Goal: Transaction & Acquisition: Purchase product/service

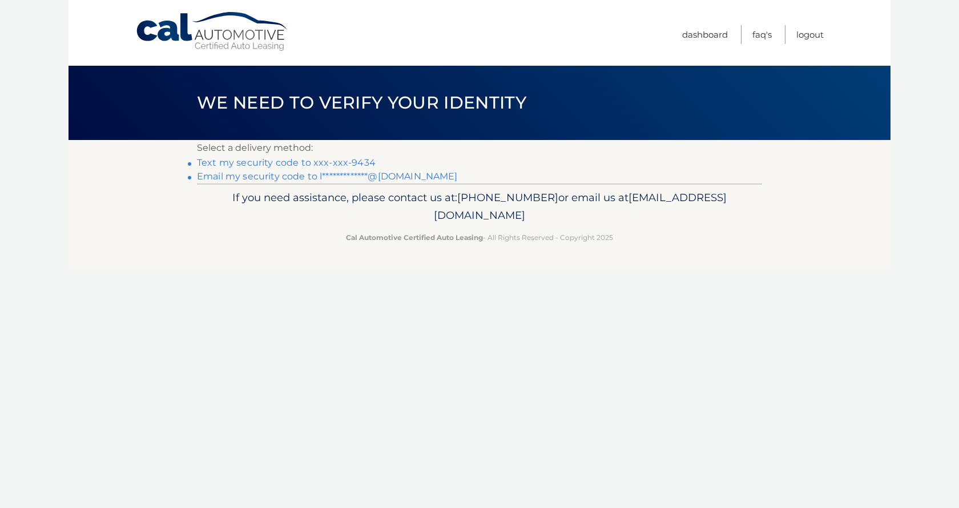
click at [398, 179] on link "**********" at bounding box center [327, 176] width 261 height 11
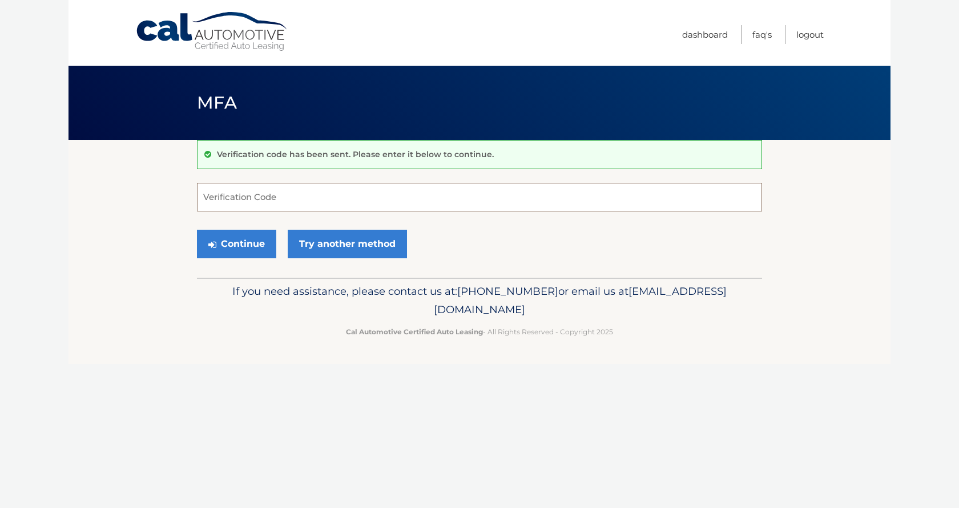
click at [226, 202] on input "Verification Code" at bounding box center [479, 197] width 565 height 29
paste input "978660"
click at [243, 244] on button "Continue" at bounding box center [236, 244] width 79 height 29
click at [242, 244] on button "Continue" at bounding box center [236, 244] width 79 height 29
click at [244, 200] on input "978660" at bounding box center [479, 197] width 565 height 29
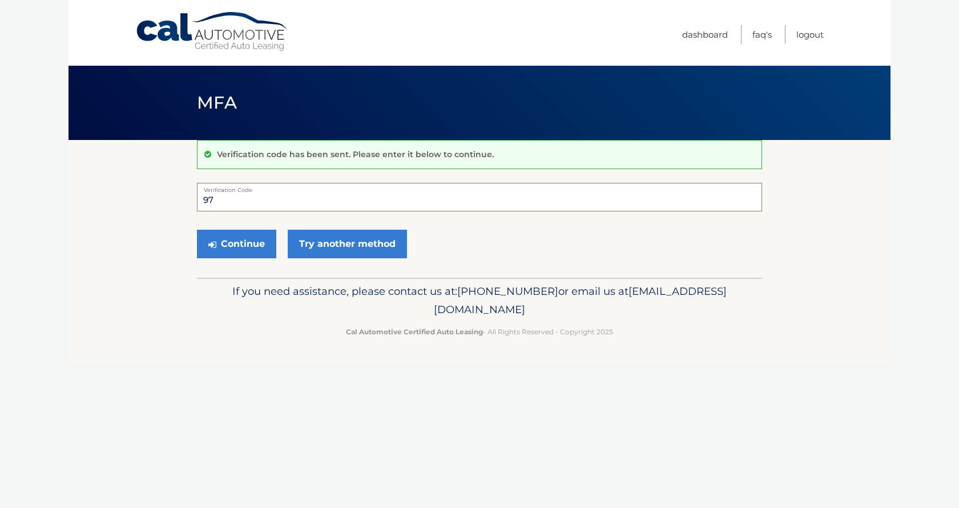
type input "9"
type input "978660"
click at [342, 247] on link "Try another method" at bounding box center [347, 244] width 119 height 29
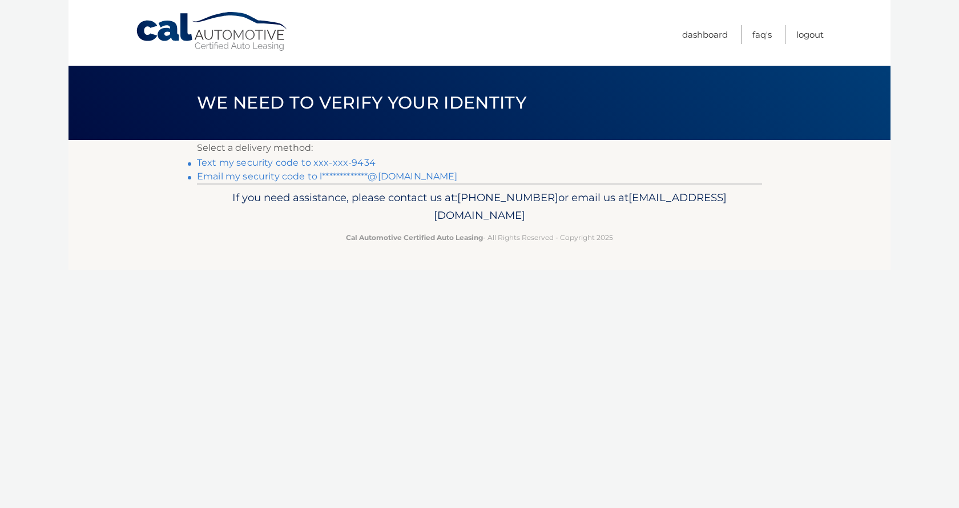
click at [262, 176] on link "**********" at bounding box center [327, 176] width 261 height 11
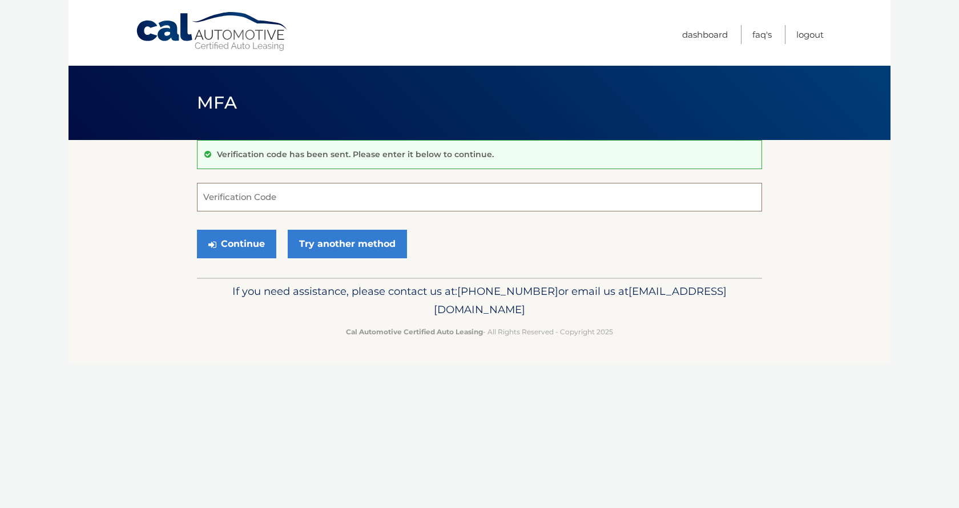
click at [231, 199] on input "Verification Code" at bounding box center [479, 197] width 565 height 29
type input "249756"
click at [243, 243] on button "Continue" at bounding box center [236, 244] width 79 height 29
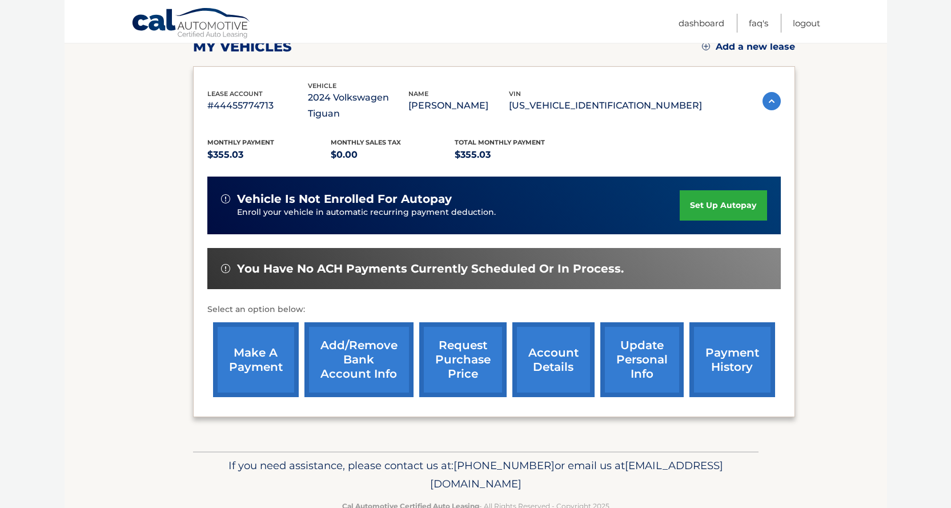
scroll to position [171, 0]
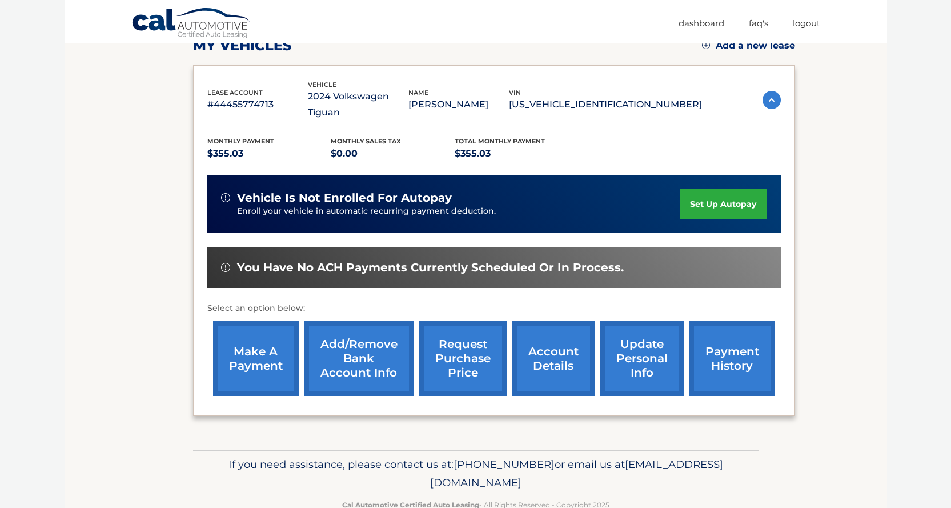
click at [258, 339] on link "make a payment" at bounding box center [256, 358] width 86 height 75
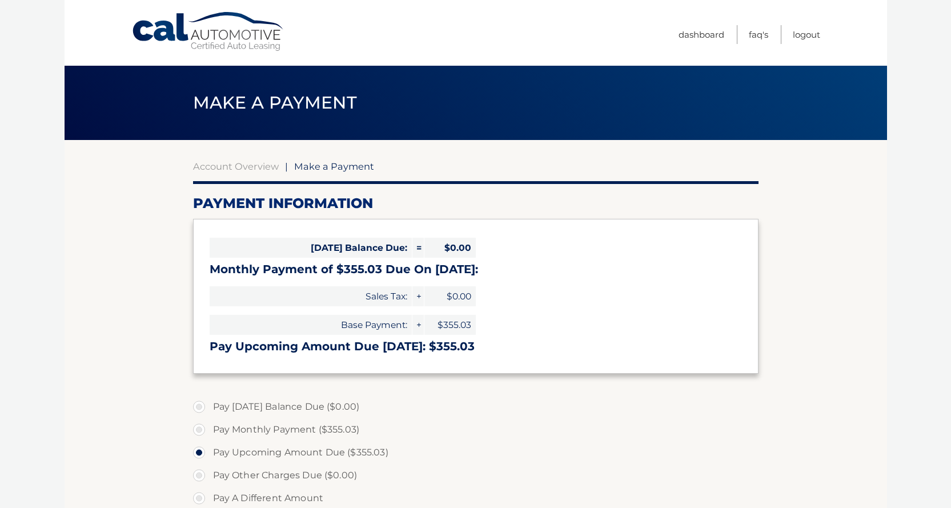
select select "YWM5ZTBlMzEtMTdjNS00ZmZlLWI1N2YtNDNiODcyOWNlZDRh"
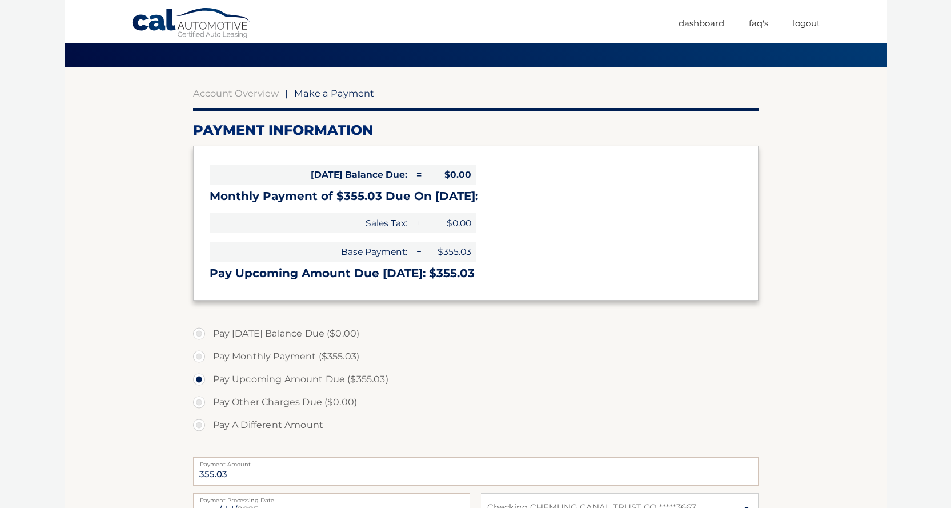
scroll to position [171, 0]
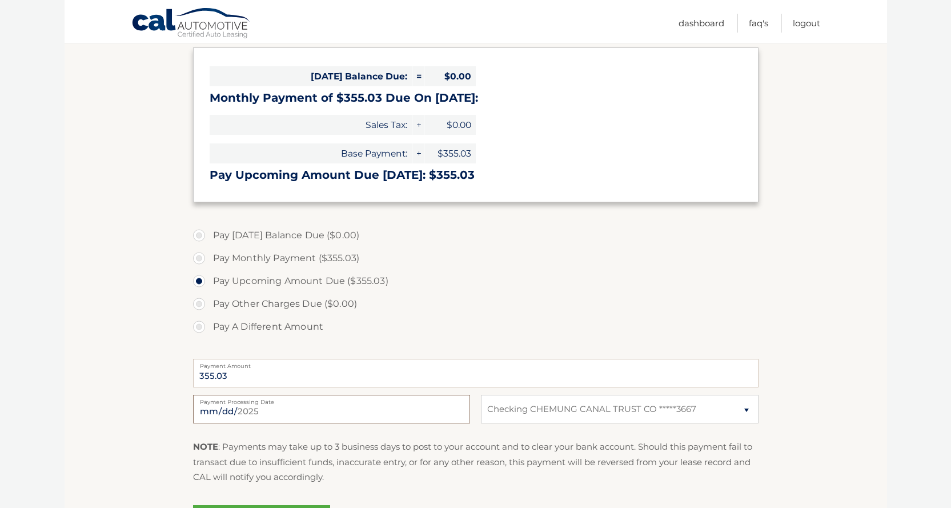
click at [205, 411] on input "2025-09-30" at bounding box center [331, 409] width 277 height 29
type input "2025-10-01"
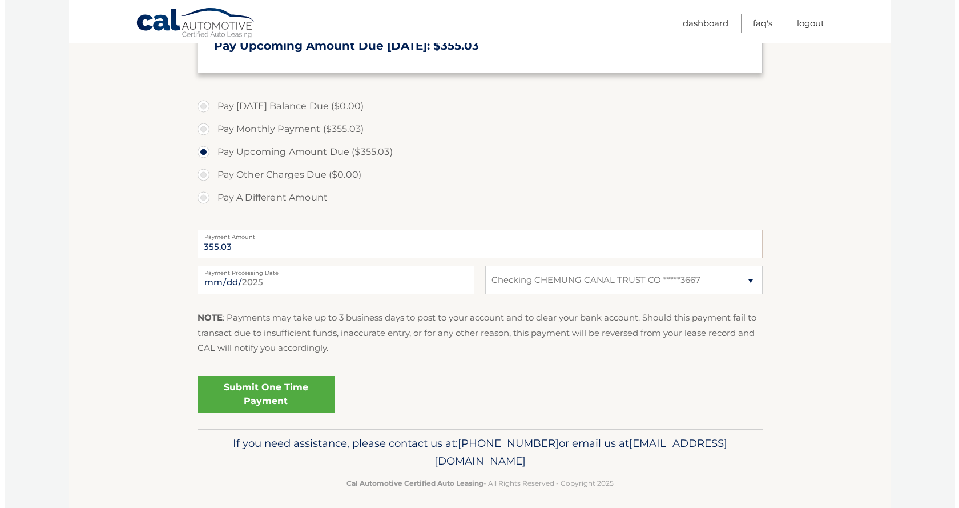
scroll to position [308, 0]
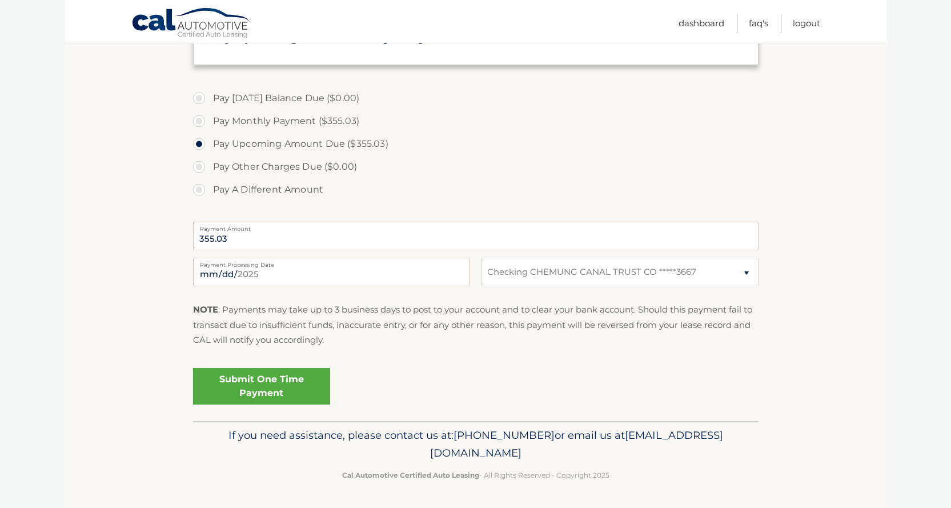
click at [282, 383] on link "Submit One Time Payment" at bounding box center [261, 386] width 137 height 37
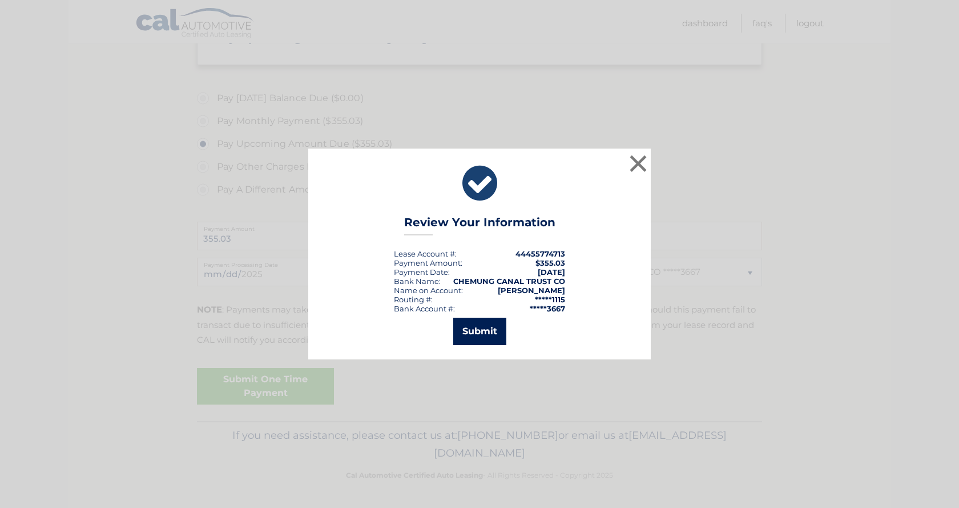
click at [484, 332] on button "Submit" at bounding box center [479, 331] width 53 height 27
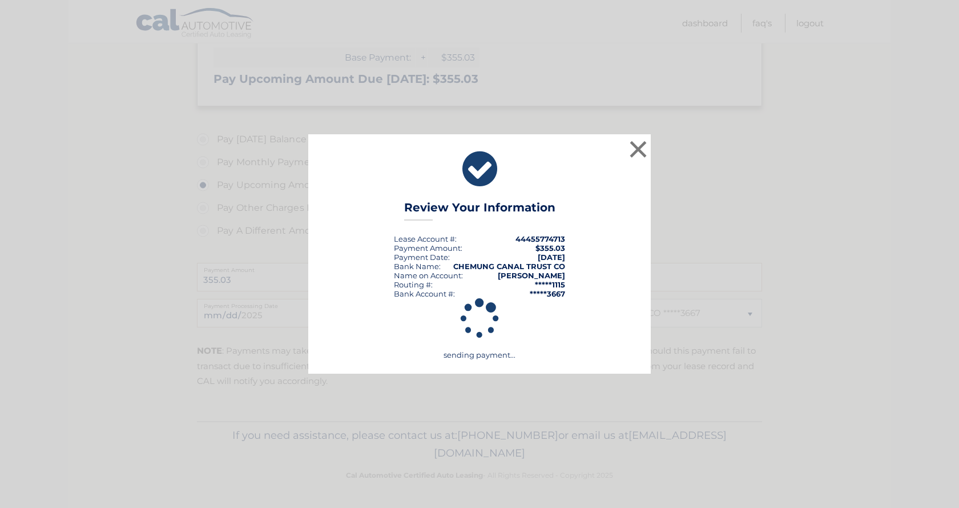
scroll to position [267, 0]
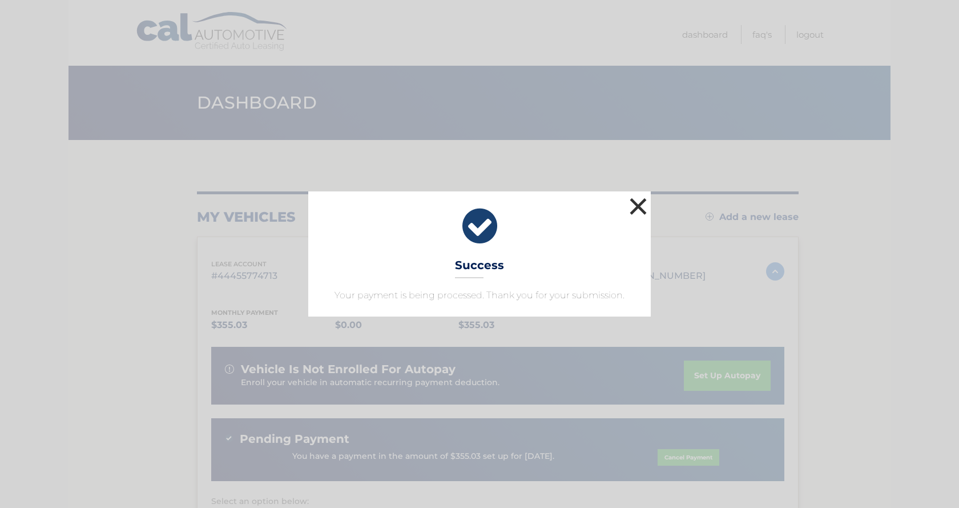
click at [643, 207] on button "×" at bounding box center [638, 206] width 23 height 23
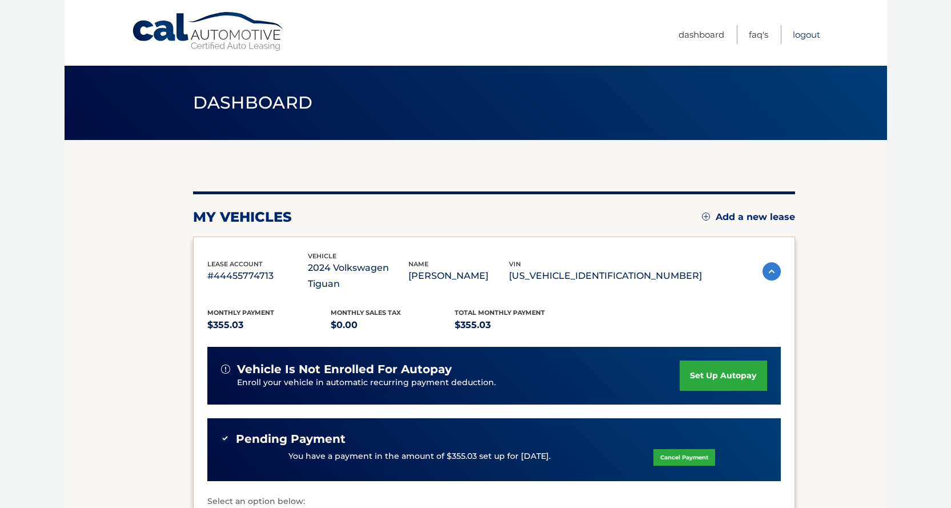
click at [804, 35] on link "Logout" at bounding box center [806, 34] width 27 height 19
